Goal: Communication & Community: Answer question/provide support

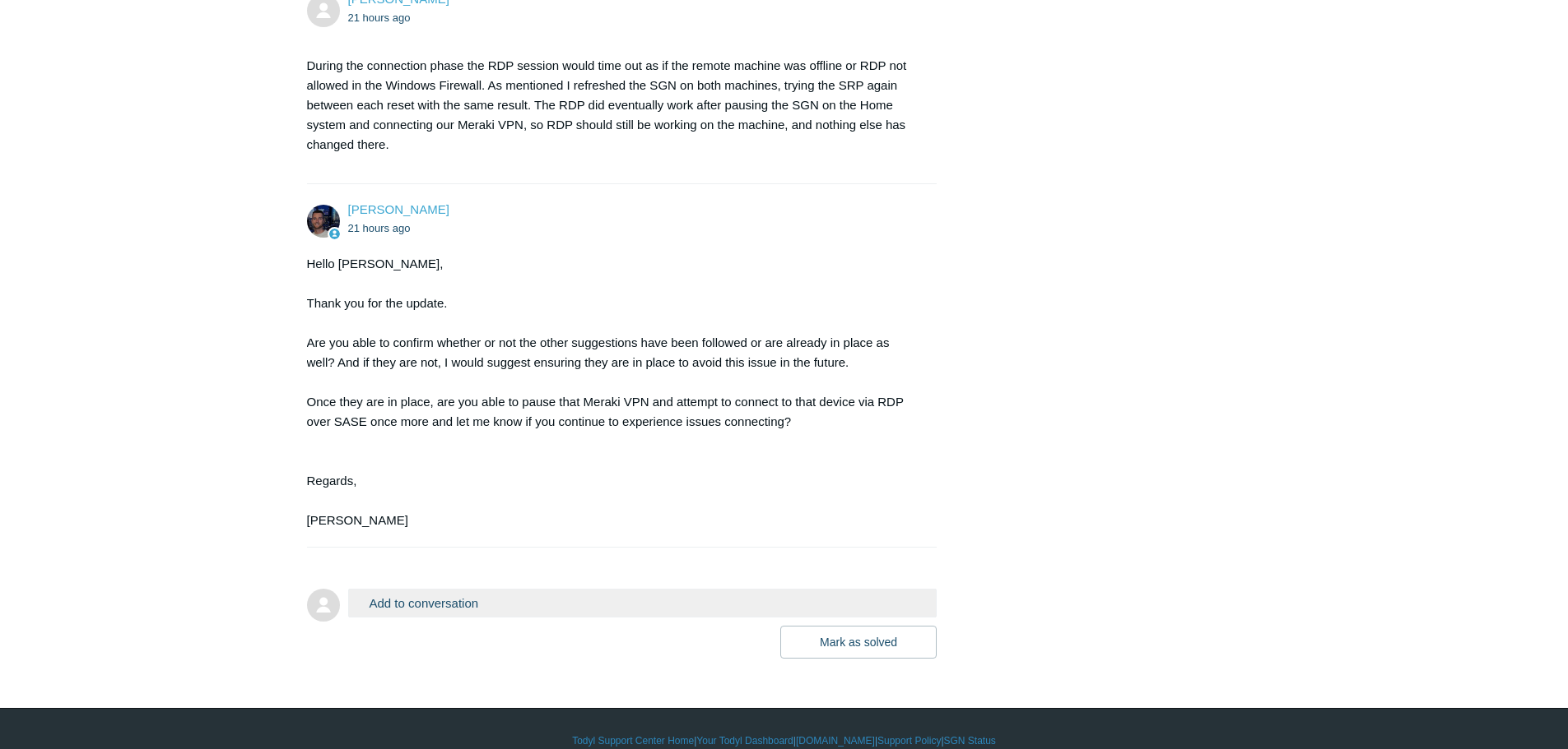
scroll to position [1124, 0]
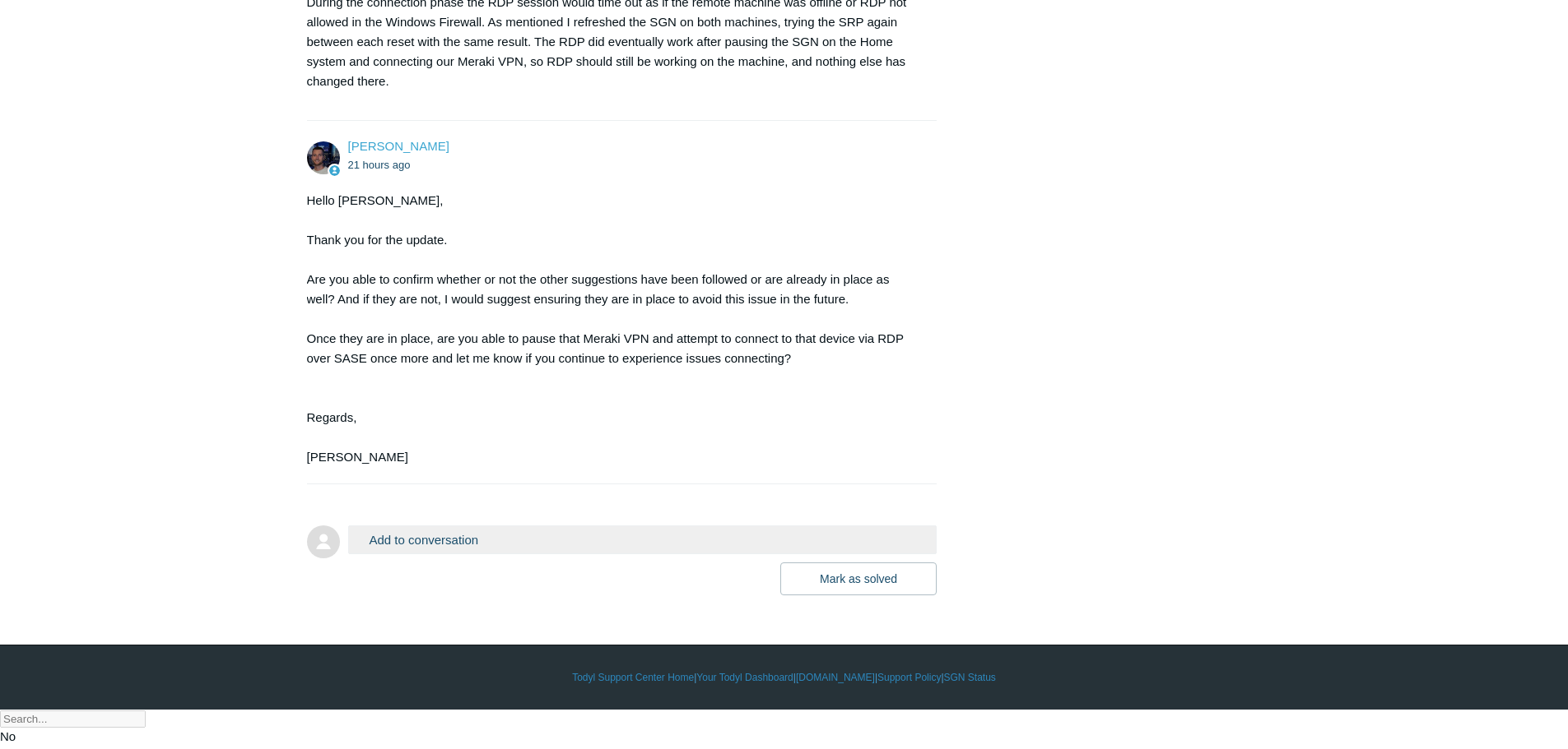
click at [500, 554] on button "Add to conversation" at bounding box center [642, 539] width 590 height 28
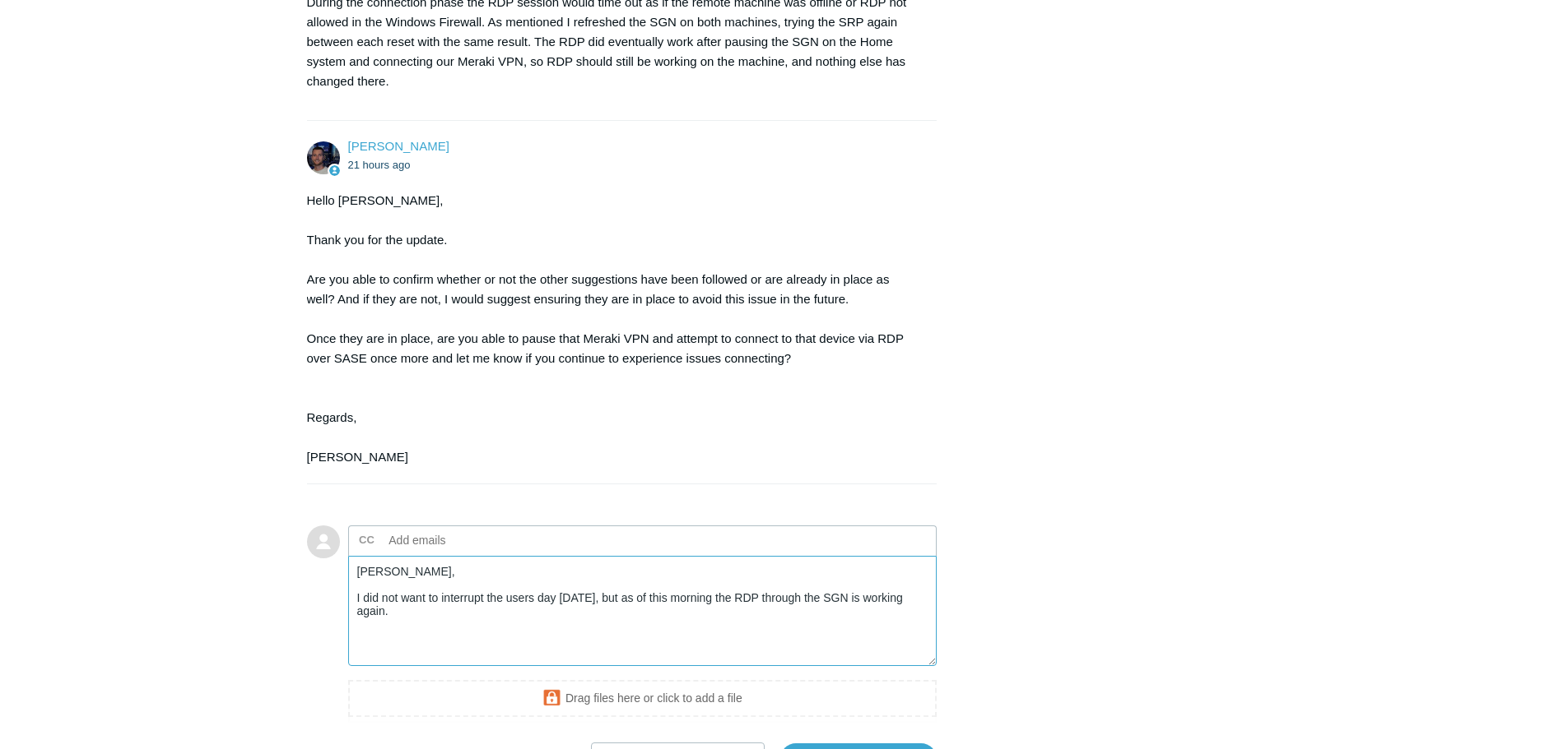
click at [409, 659] on textarea "[PERSON_NAME], I did not want to interrupt the users day [DATE], but as of this…" at bounding box center [642, 611] width 590 height 111
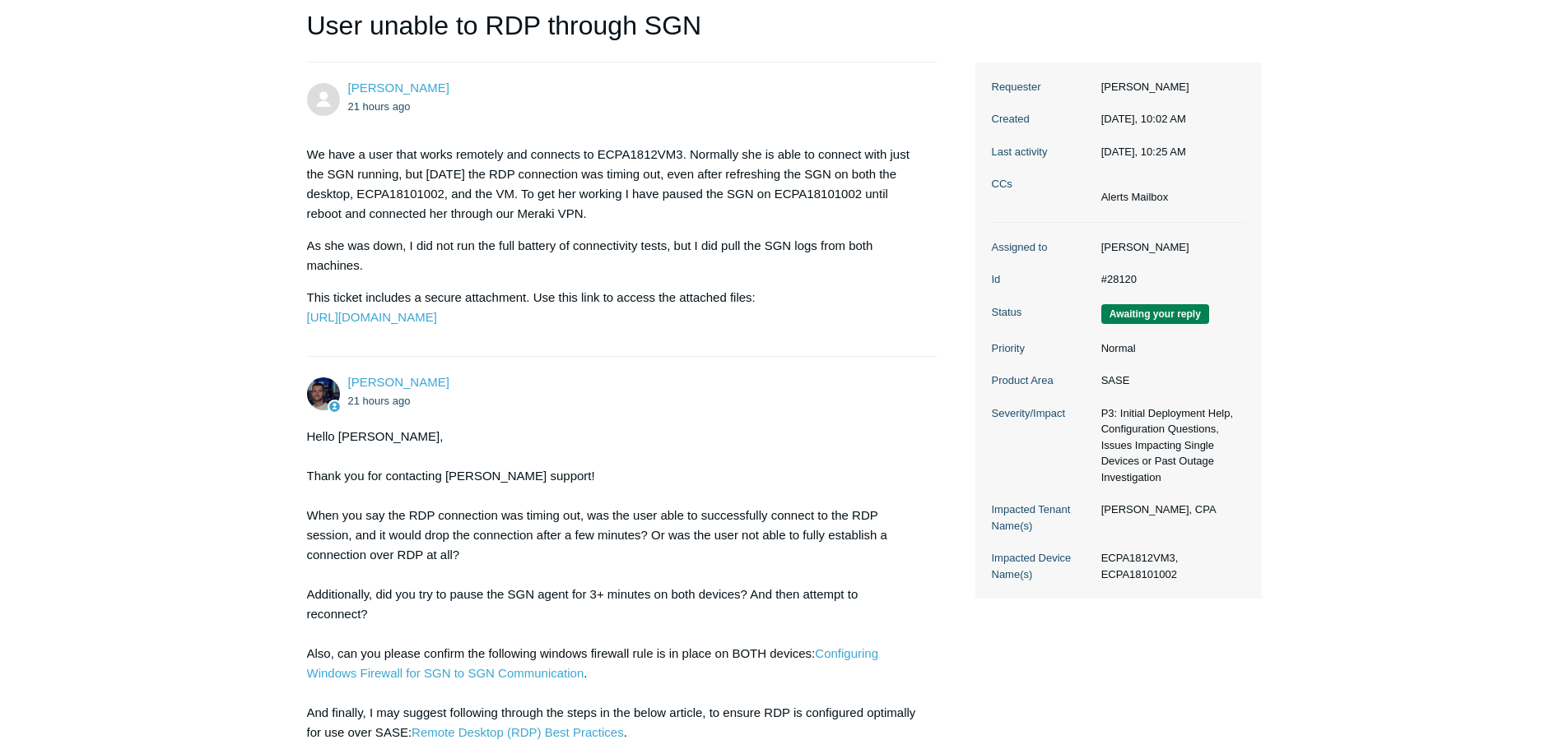
scroll to position [136, 0]
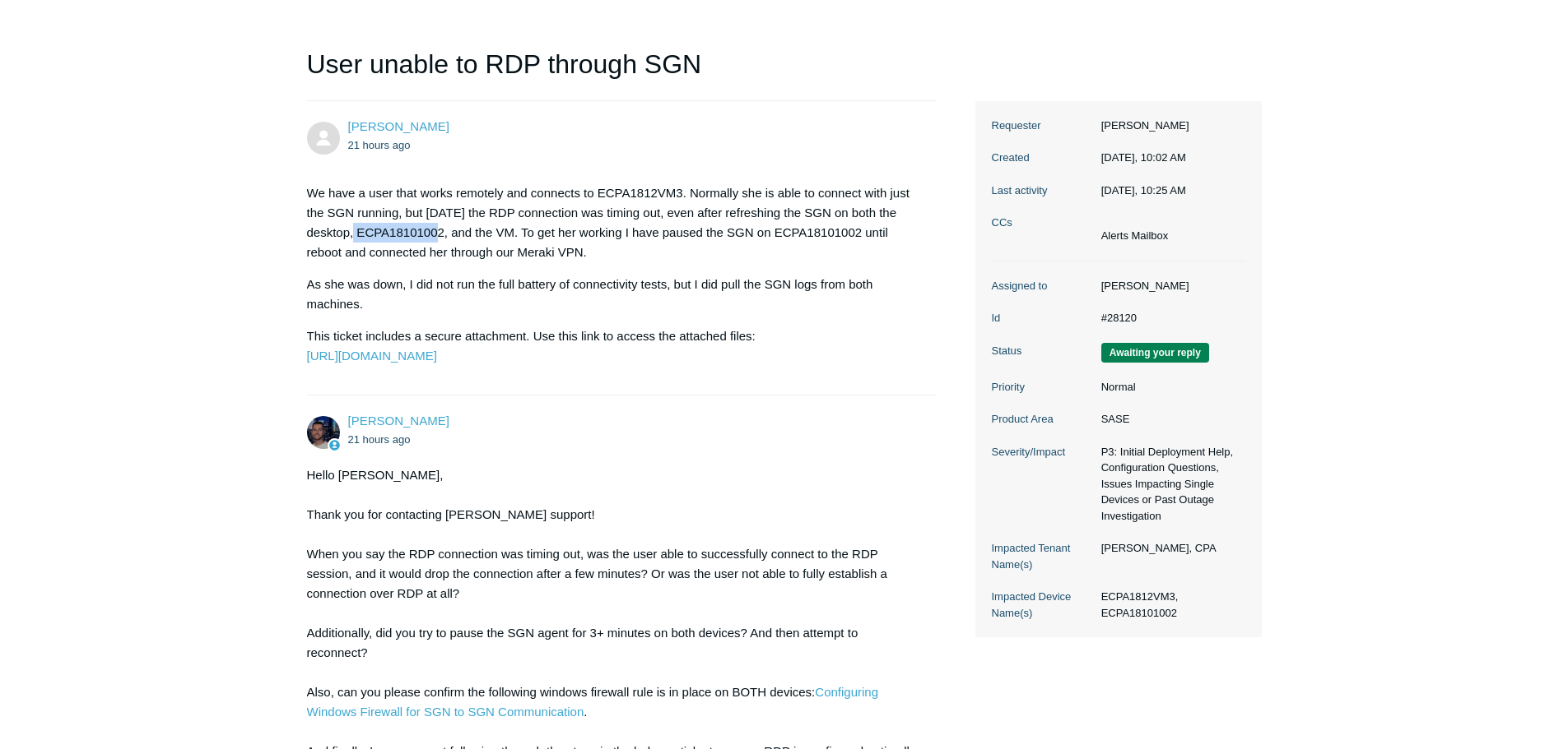
drag, startPoint x: 445, startPoint y: 230, endPoint x: 357, endPoint y: 237, distance: 88.3
click at [357, 237] on p "We have a user that works remotely and connects to ECPA1812VM3. Normally she is…" at bounding box center [614, 223] width 614 height 79
copy p "ECPA18101002"
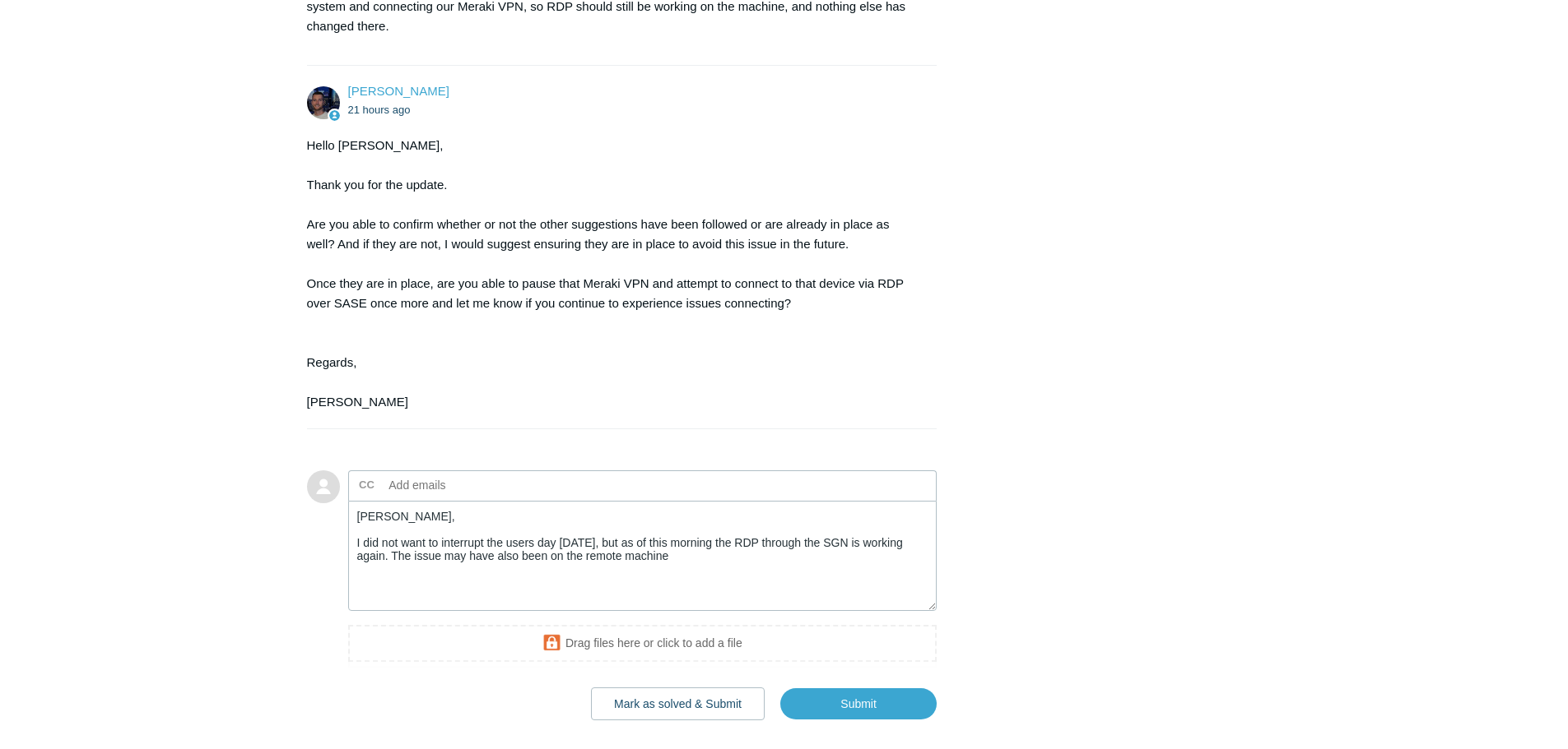
scroll to position [1124, 0]
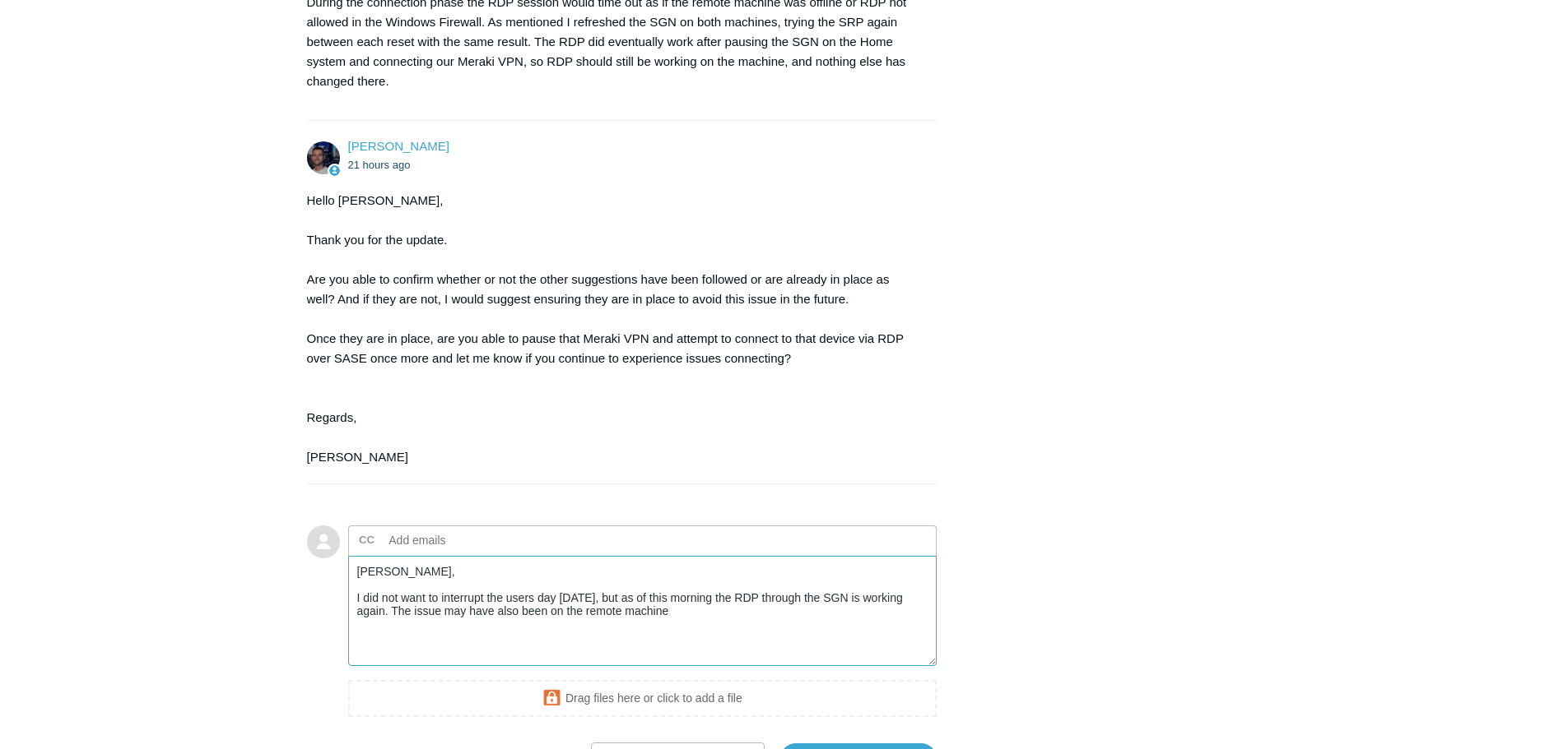
click at [700, 630] on textarea "[PERSON_NAME], I did not want to interrupt the users day [DATE], but as of this…" at bounding box center [642, 611] width 590 height 111
click at [695, 649] on textarea "[PERSON_NAME], I did not want to interrupt the users day [DATE], but as of this…" at bounding box center [642, 611] width 590 height 111
paste textarea "ECPA18101002"
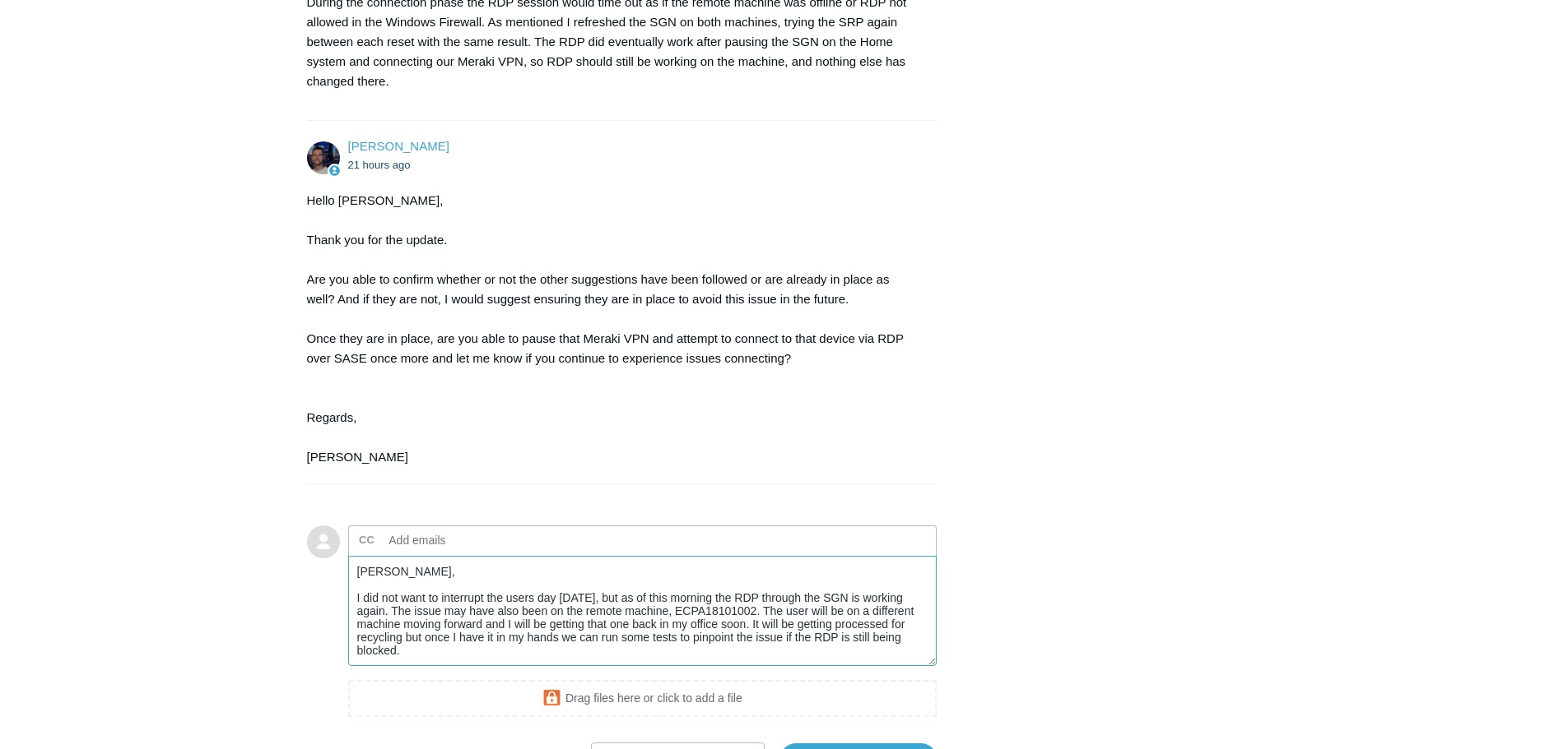
click at [384, 650] on textarea "[PERSON_NAME], I did not want to interrupt the users day [DATE], but as of this…" at bounding box center [642, 611] width 590 height 111
drag, startPoint x: 458, startPoint y: 694, endPoint x: 390, endPoint y: 655, distance: 78.4
click at [390, 655] on textarea "[PERSON_NAME], I did not want to interrupt the users day [DATE], but as of this…" at bounding box center [642, 611] width 590 height 111
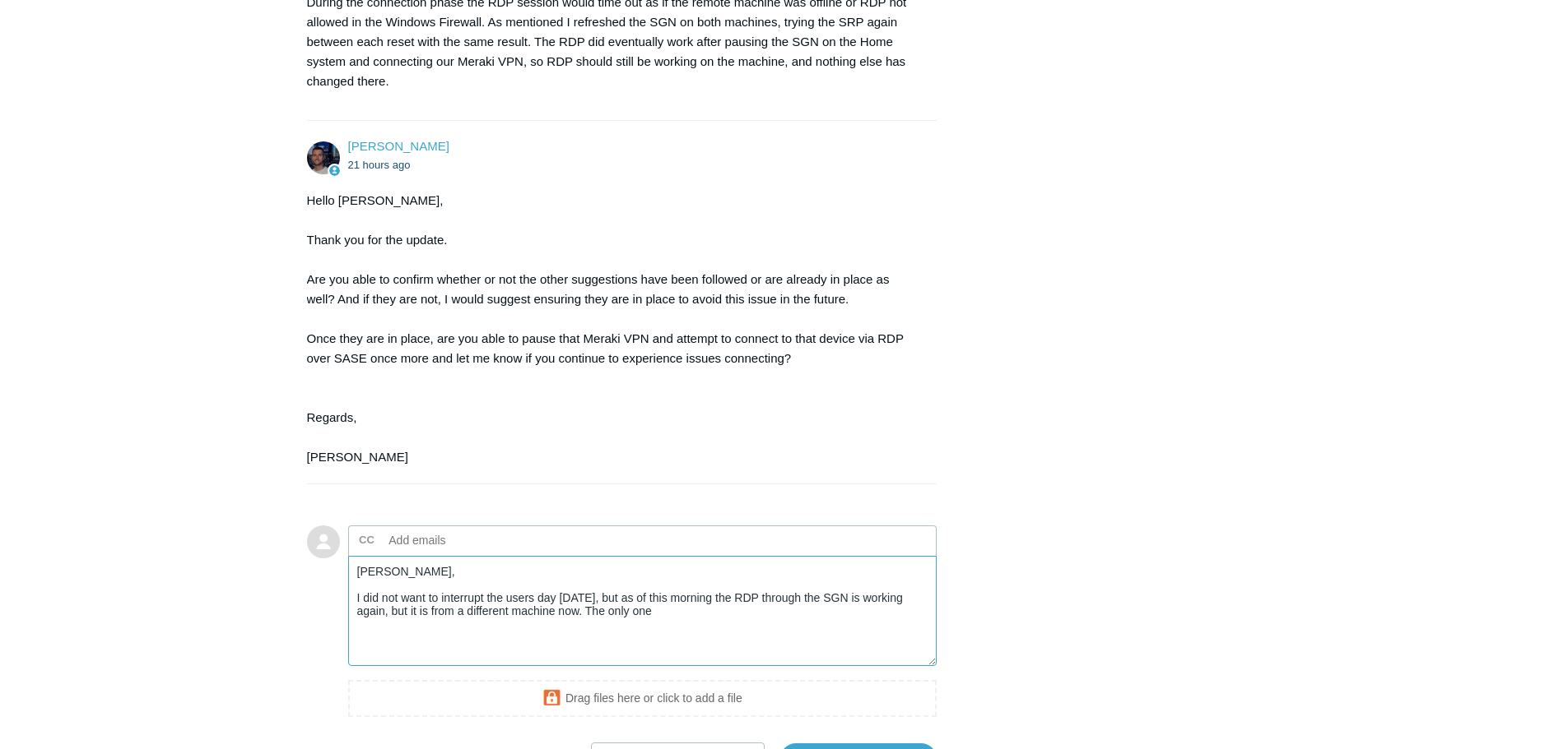
paste textarea "ECPA18101002"
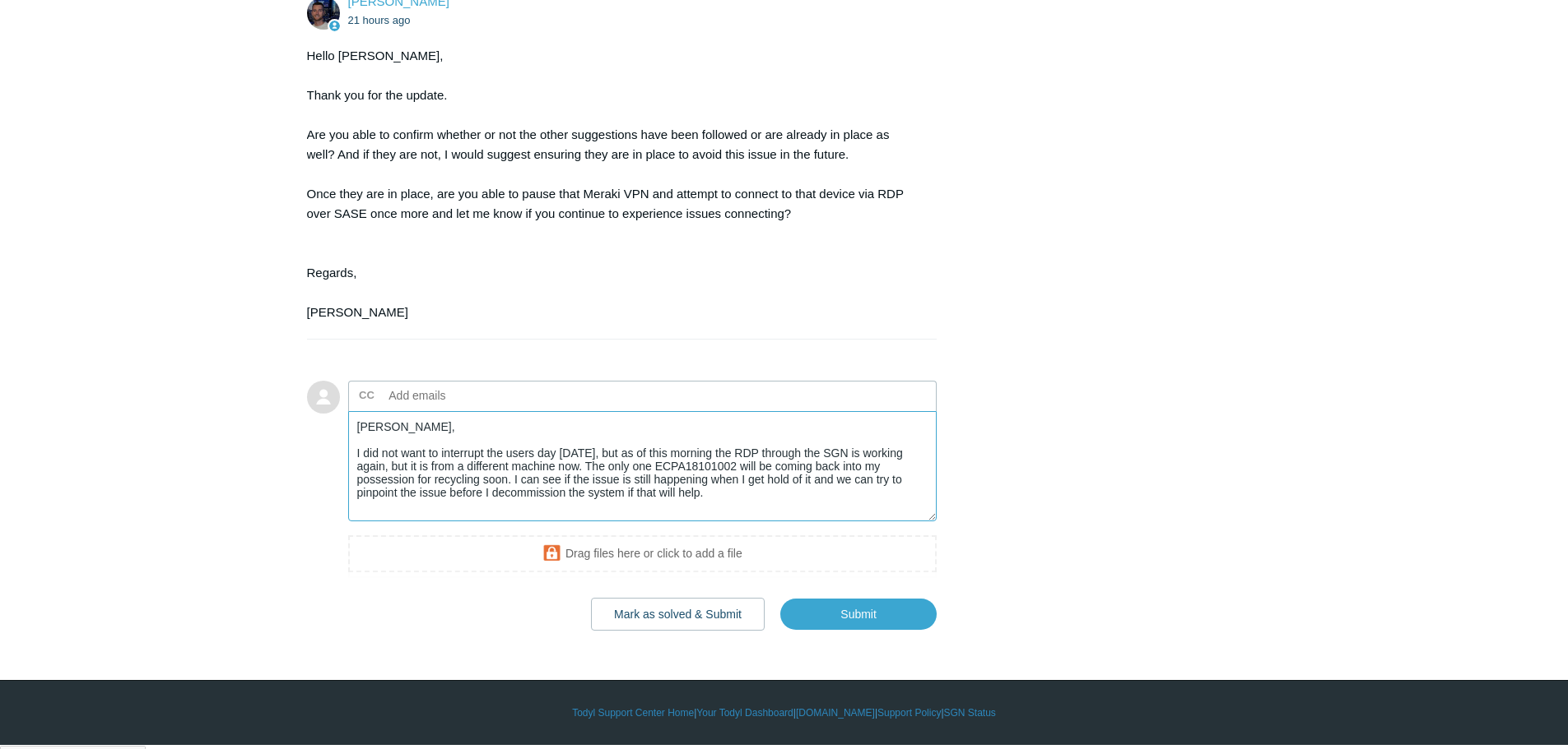
scroll to position [1288, 0]
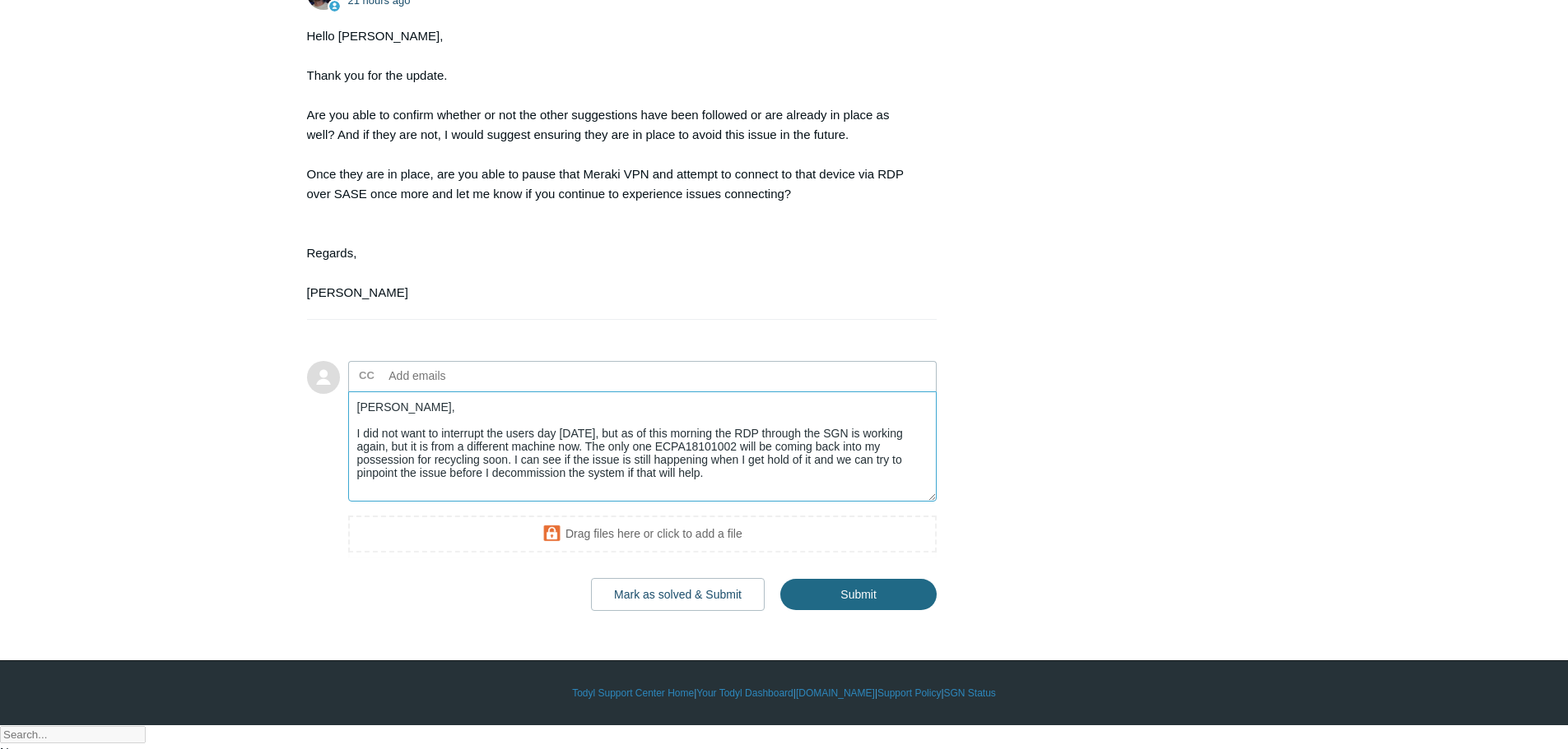
type textarea "[PERSON_NAME], I did not want to interrupt the users day [DATE], but as of this…"
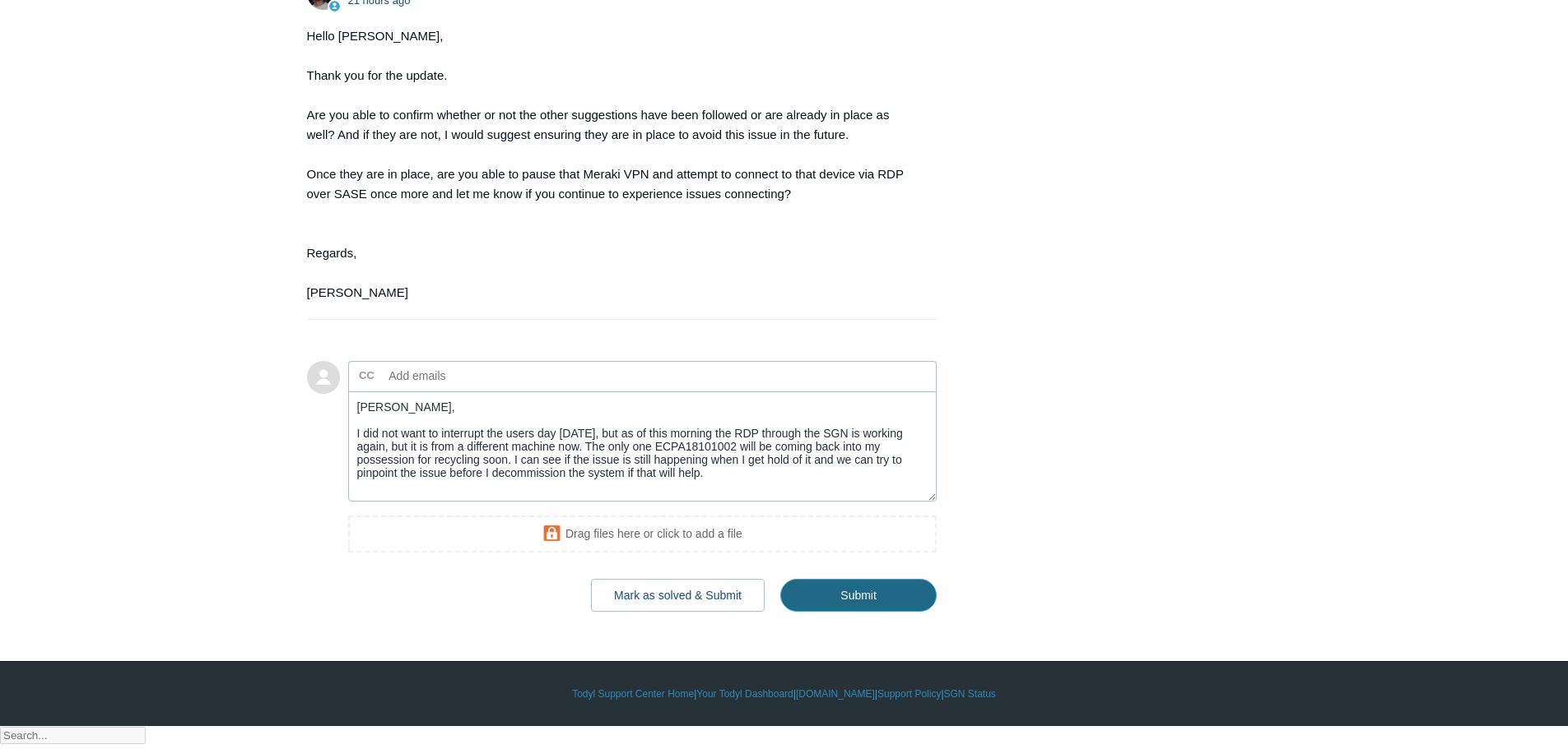
click at [846, 612] on input "Submit" at bounding box center [858, 595] width 156 height 33
